Goal: Task Accomplishment & Management: Manage account settings

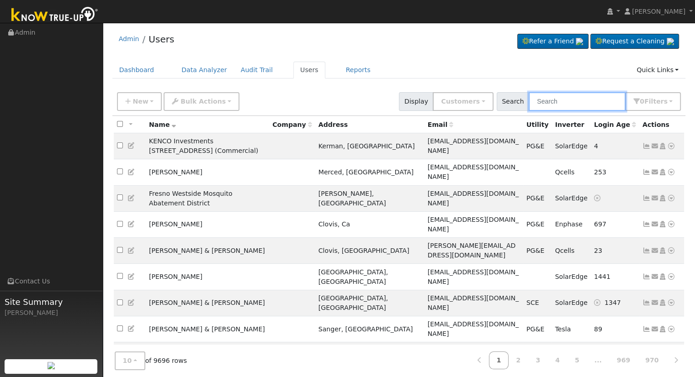
click at [555, 98] on input "text" at bounding box center [576, 101] width 97 height 19
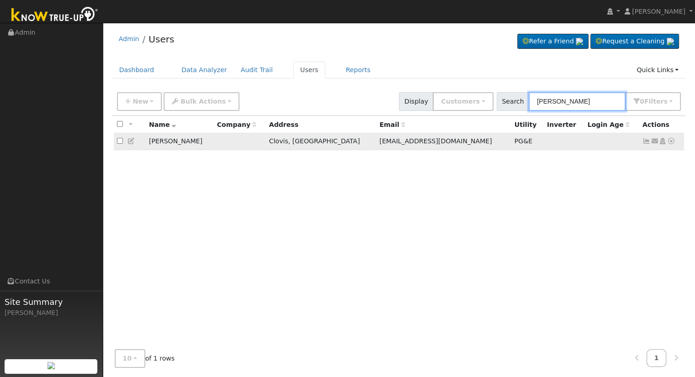
type input "[PERSON_NAME]"
click at [647, 143] on icon at bounding box center [646, 141] width 8 height 6
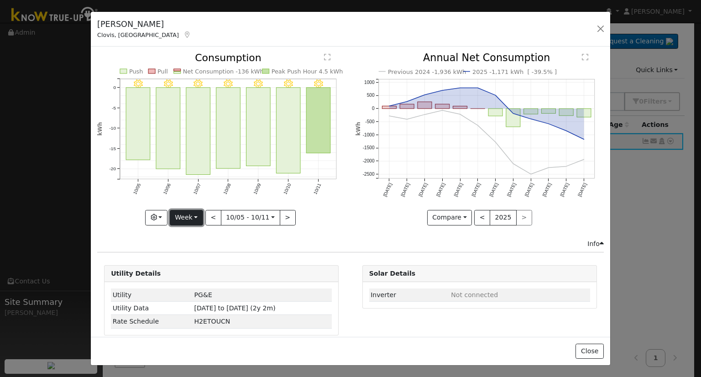
click at [179, 211] on button "Week" at bounding box center [186, 218] width 33 height 16
click at [212, 260] on link "Month" at bounding box center [201, 261] width 63 height 13
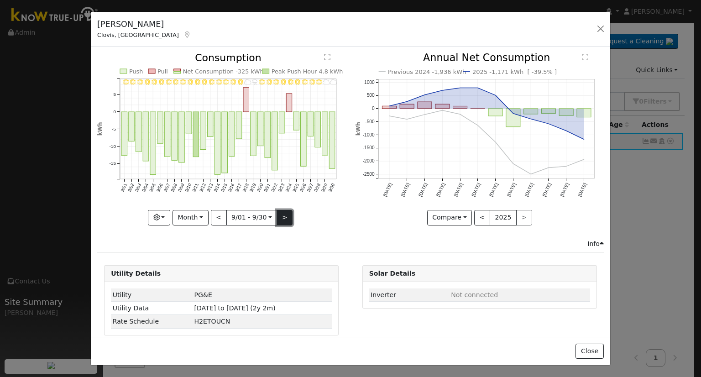
click at [279, 212] on button ">" at bounding box center [285, 218] width 16 height 16
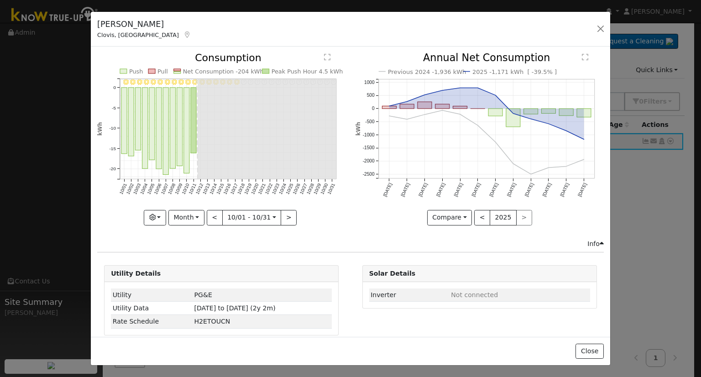
click at [356, 222] on div "Compare Compare Previous Current Year < 2025 >" at bounding box center [480, 218] width 248 height 16
click at [212, 217] on button "<" at bounding box center [215, 218] width 16 height 16
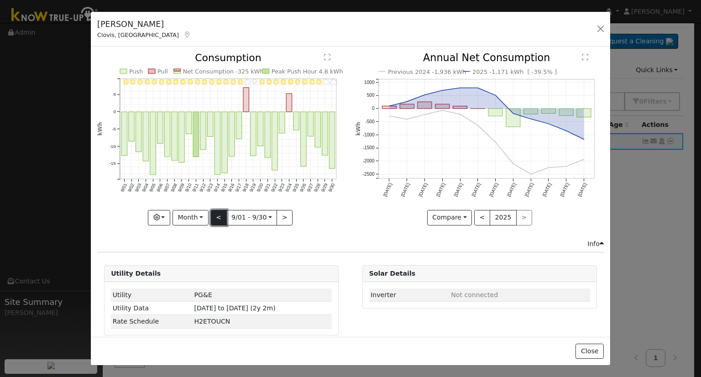
click at [218, 216] on button "<" at bounding box center [219, 218] width 16 height 16
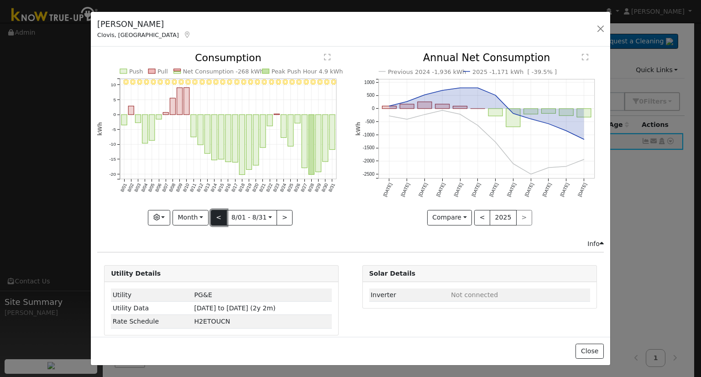
click at [217, 216] on button "<" at bounding box center [219, 218] width 16 height 16
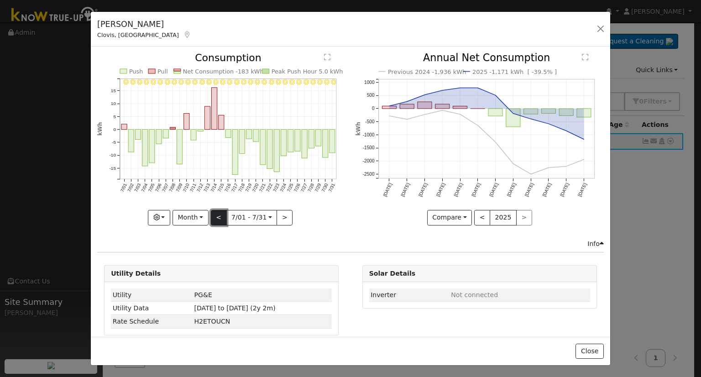
click at [217, 216] on button "<" at bounding box center [219, 218] width 16 height 16
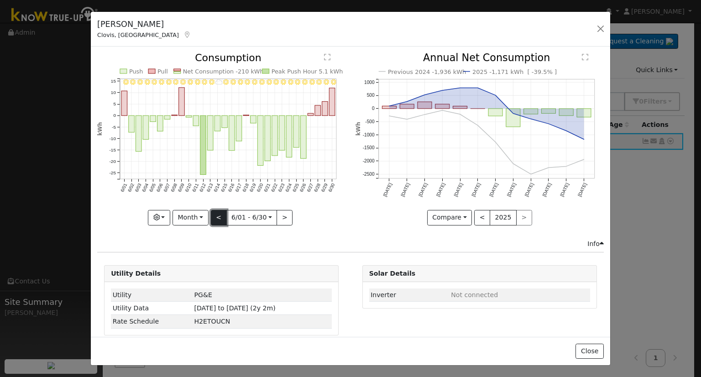
click at [217, 216] on button "<" at bounding box center [219, 218] width 16 height 16
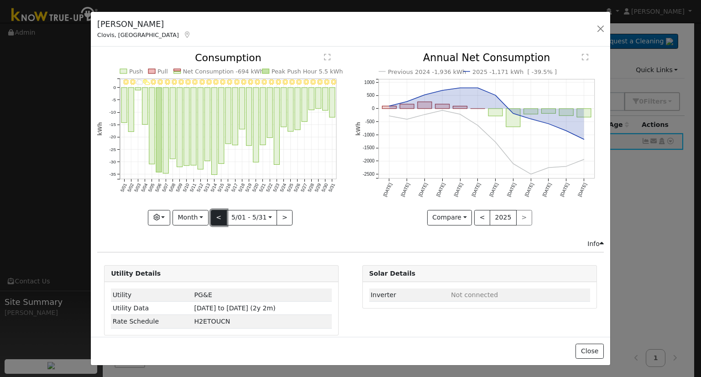
click at [217, 216] on button "<" at bounding box center [219, 218] width 16 height 16
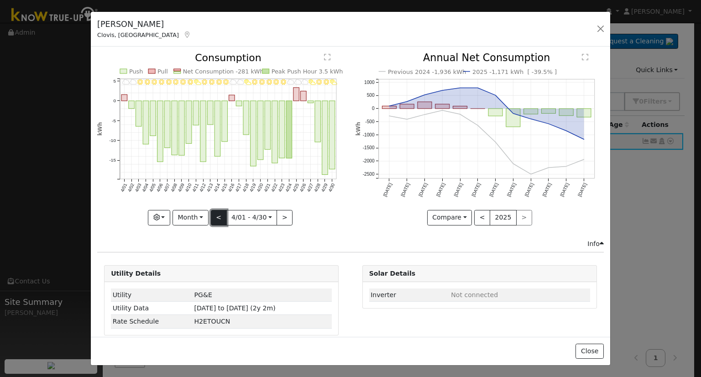
click at [217, 216] on button "<" at bounding box center [219, 218] width 16 height 16
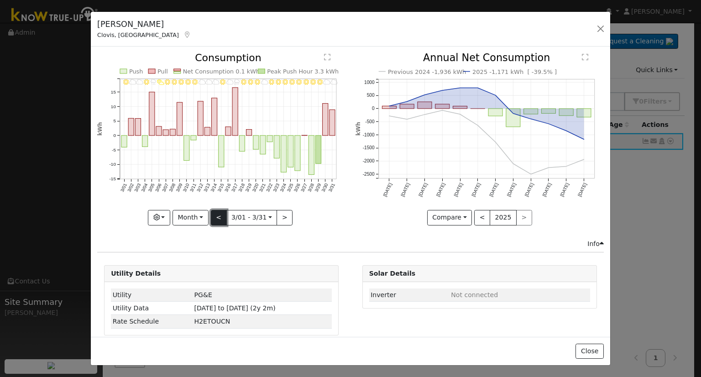
click at [217, 216] on button "<" at bounding box center [219, 218] width 16 height 16
type input "[DATE]"
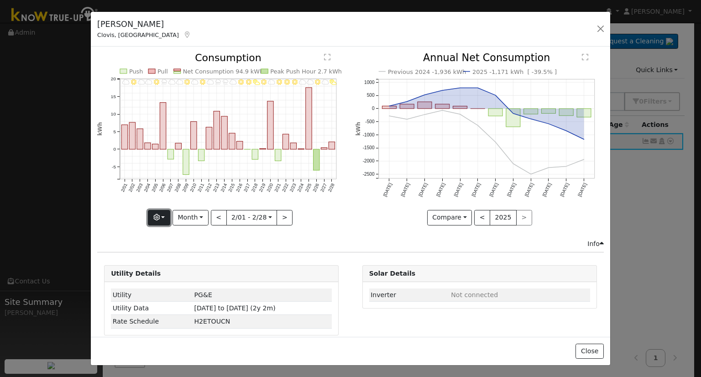
click at [161, 214] on button "button" at bounding box center [159, 218] width 22 height 16
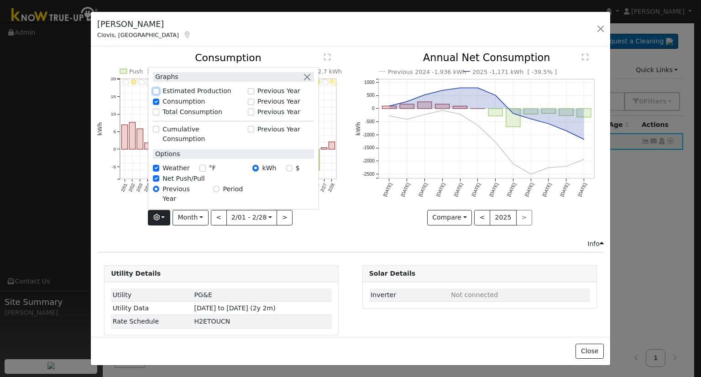
click at [157, 95] on input "Estimated Production" at bounding box center [156, 91] width 6 height 6
checkbox input "true"
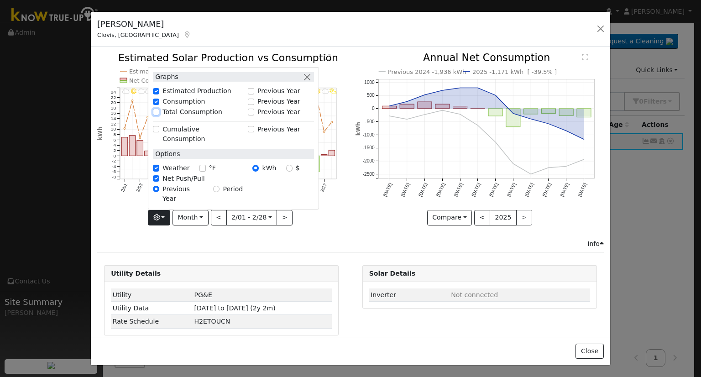
click at [158, 115] on input "Total Consumption" at bounding box center [156, 112] width 6 height 6
checkbox input "true"
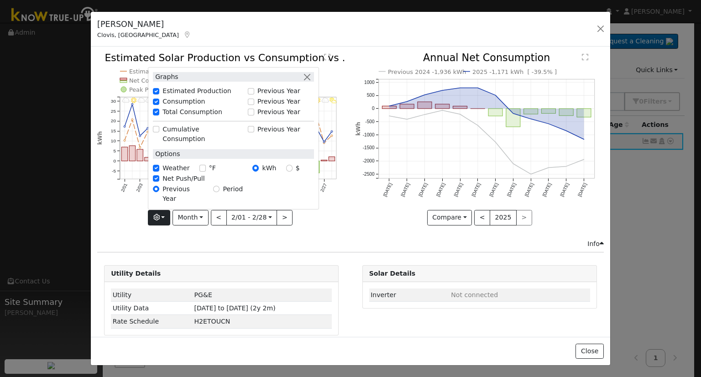
click at [330, 212] on icon "2/28 - PartlyCloudy 2/27 - Cloudy 2/26 - Clear 2/25 - MostlyCloudy 2/24 - Mostl…" at bounding box center [221, 141] width 248 height 176
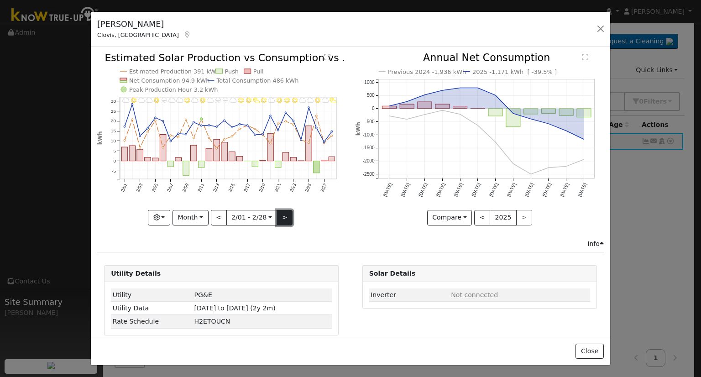
click at [283, 214] on button ">" at bounding box center [285, 218] width 16 height 16
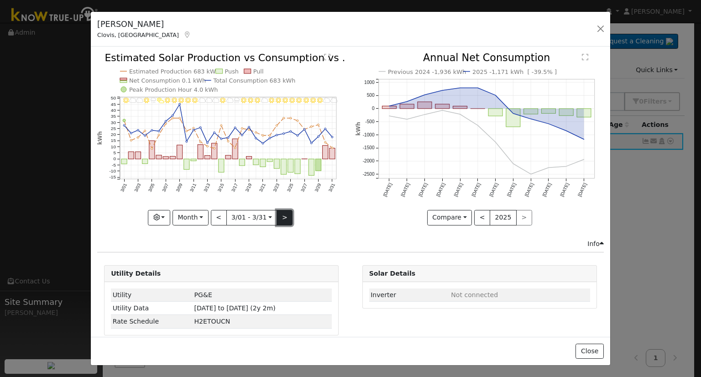
click at [279, 216] on button ">" at bounding box center [285, 218] width 16 height 16
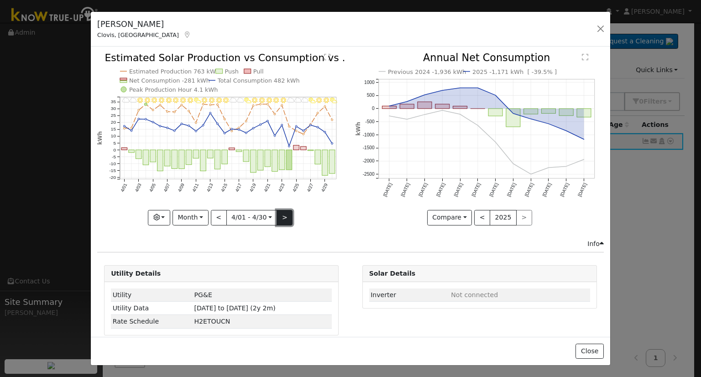
click at [285, 216] on button ">" at bounding box center [285, 218] width 16 height 16
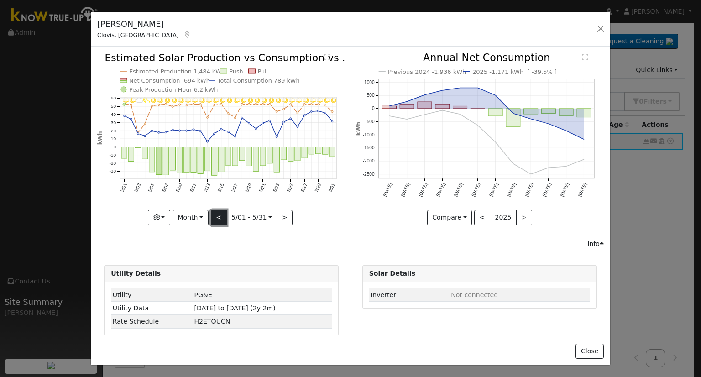
click at [219, 214] on button "<" at bounding box center [219, 218] width 16 height 16
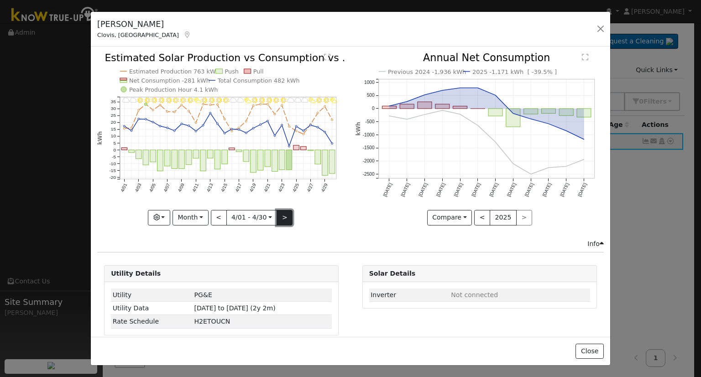
click at [285, 217] on button ">" at bounding box center [285, 218] width 16 height 16
type input "[DATE]"
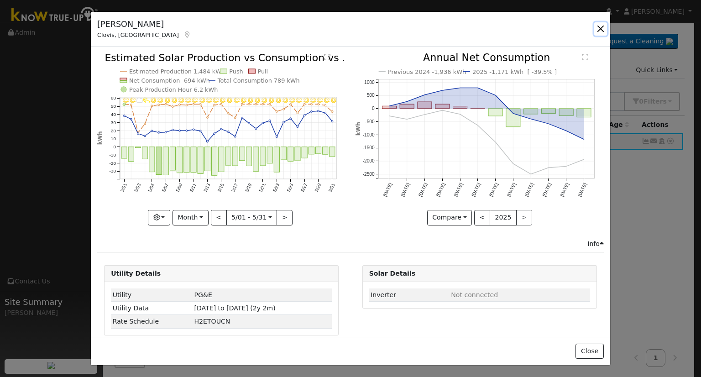
click at [601, 28] on button "button" at bounding box center [601, 28] width 13 height 13
